Goal: Task Accomplishment & Management: Manage account settings

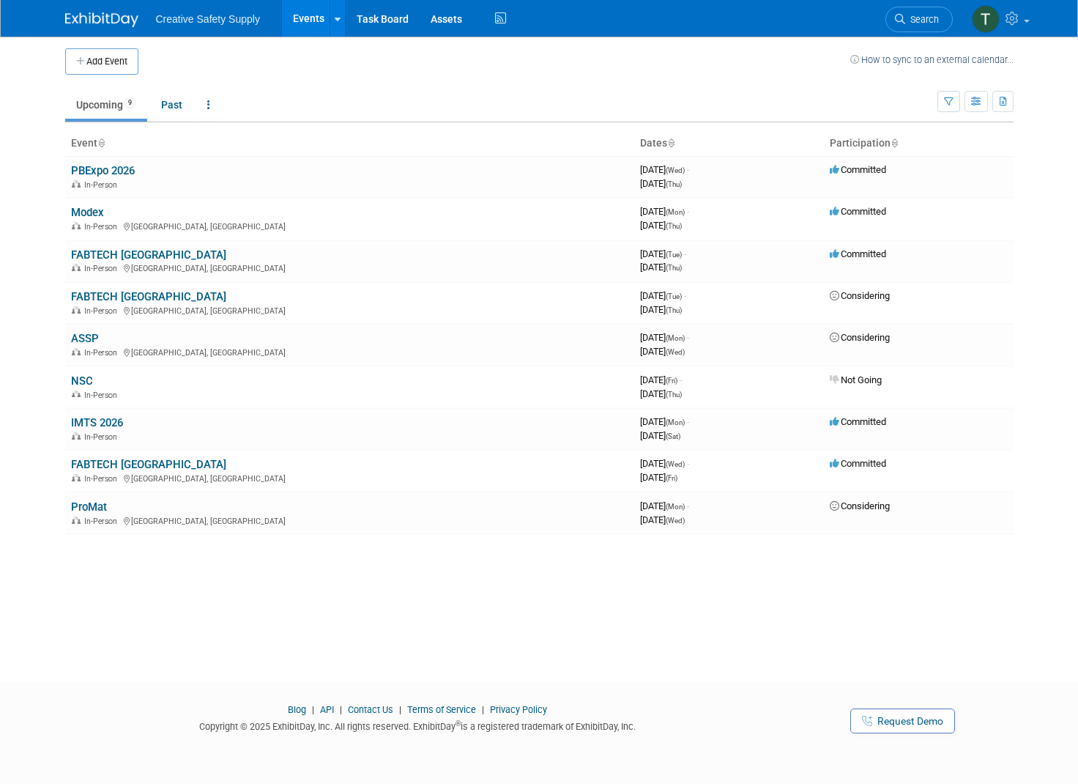
scroll to position [3, 0]
click at [97, 417] on link "IMTS 2026" at bounding box center [97, 422] width 52 height 13
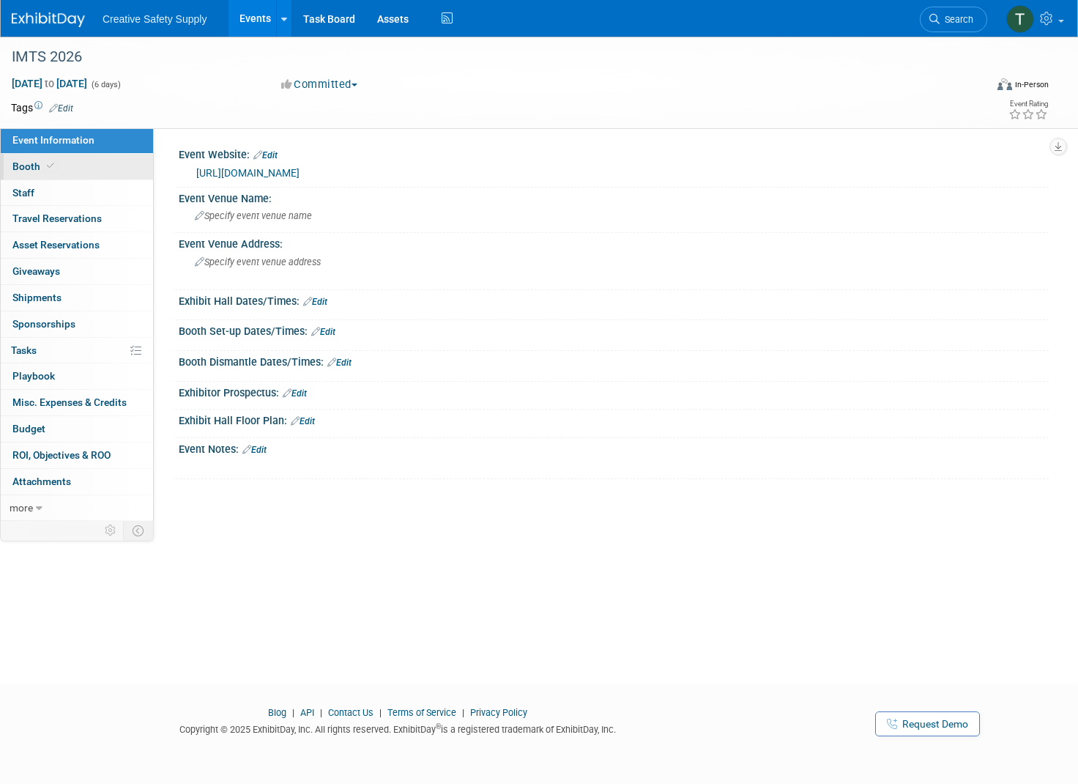
click at [30, 169] on span "Booth" at bounding box center [34, 166] width 45 height 12
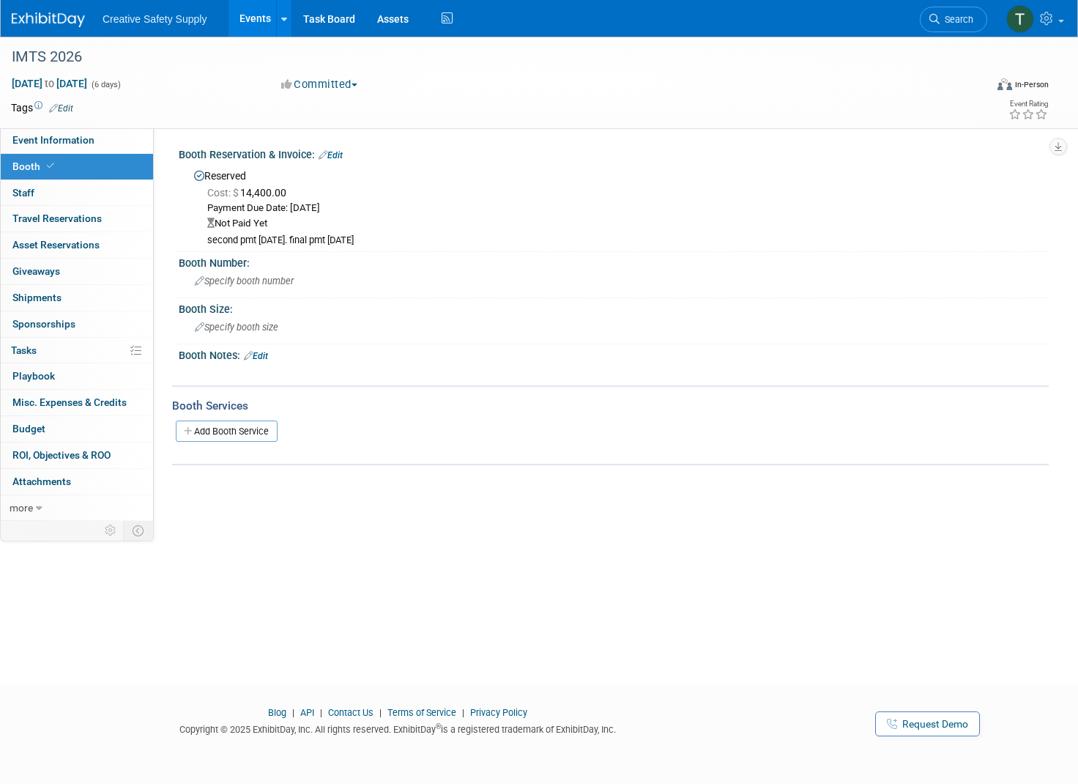
scroll to position [2, 0]
click at [259, 275] on span "Specify booth number" at bounding box center [244, 278] width 99 height 11
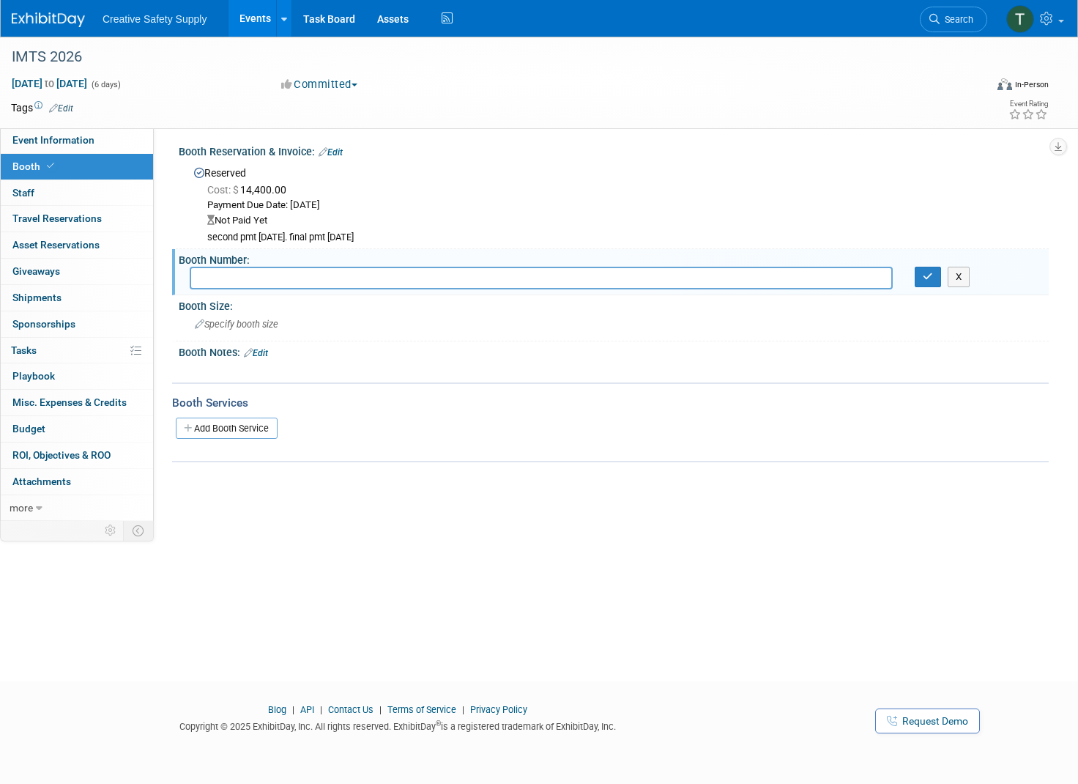
scroll to position [3, 0]
type input "135770"
click at [453, 445] on div at bounding box center [610, 447] width 877 height 5
click at [41, 136] on span "Event Information" at bounding box center [53, 140] width 82 height 12
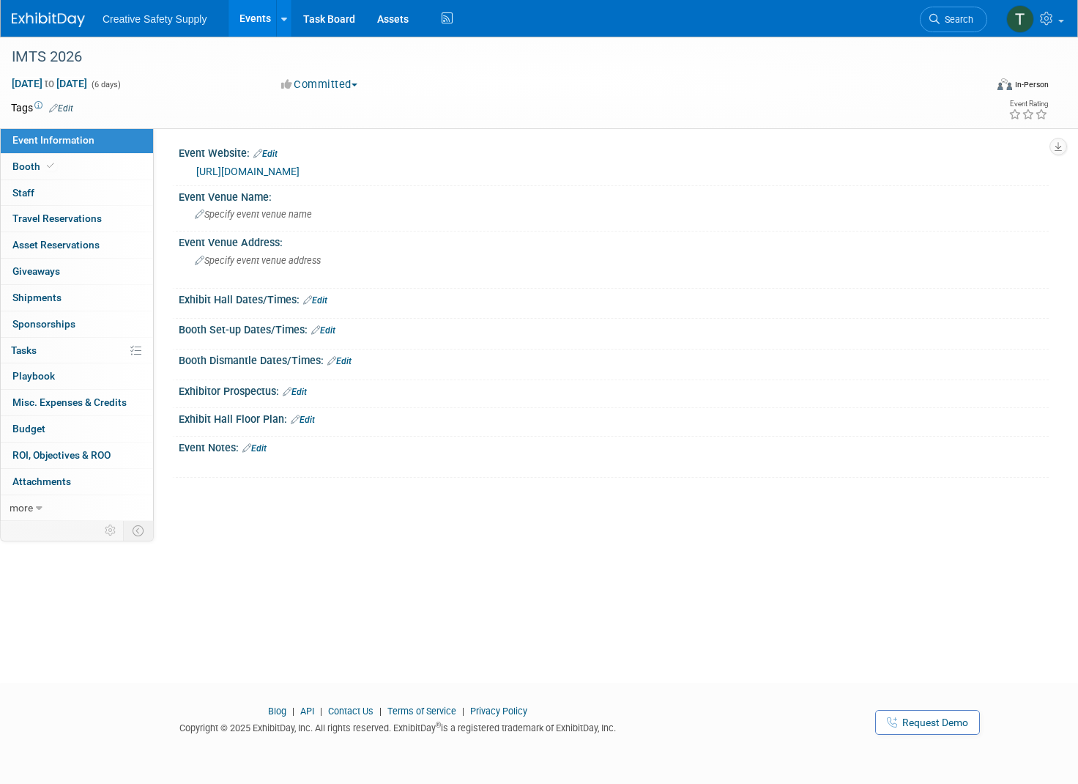
scroll to position [0, 0]
click at [53, 21] on img at bounding box center [48, 19] width 73 height 15
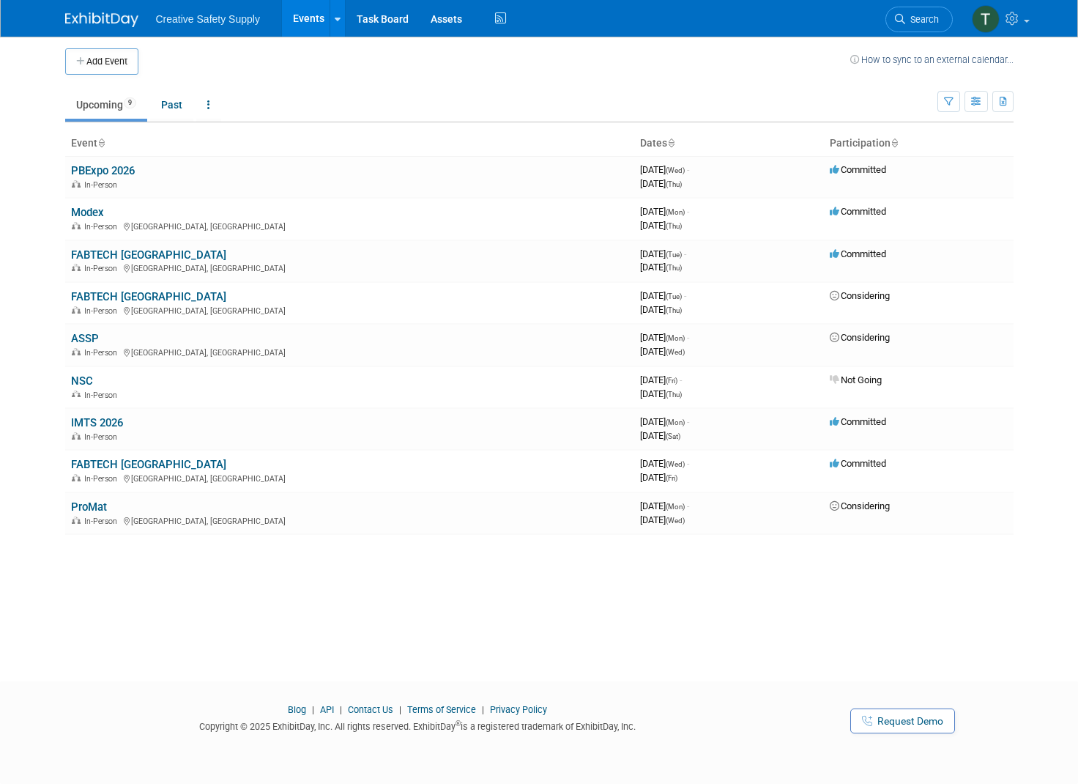
scroll to position [3, 0]
